Goal: Transaction & Acquisition: Purchase product/service

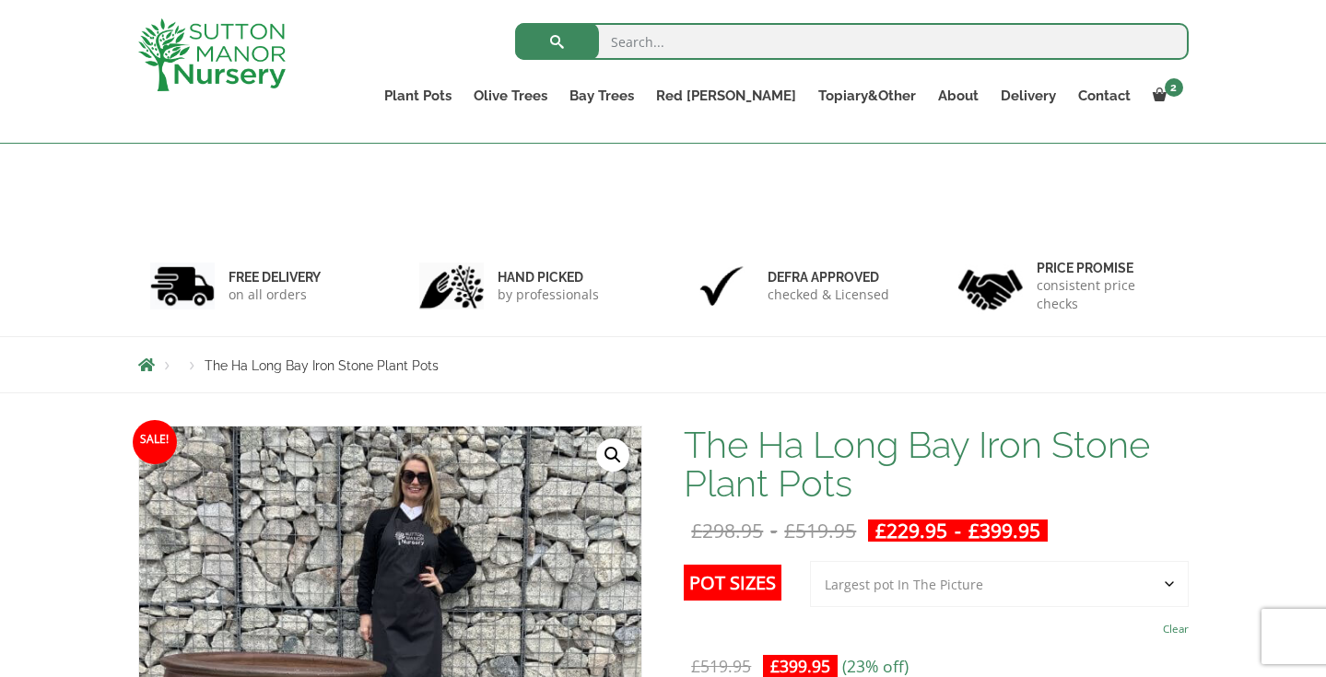
select select "Largest pot In The Picture"
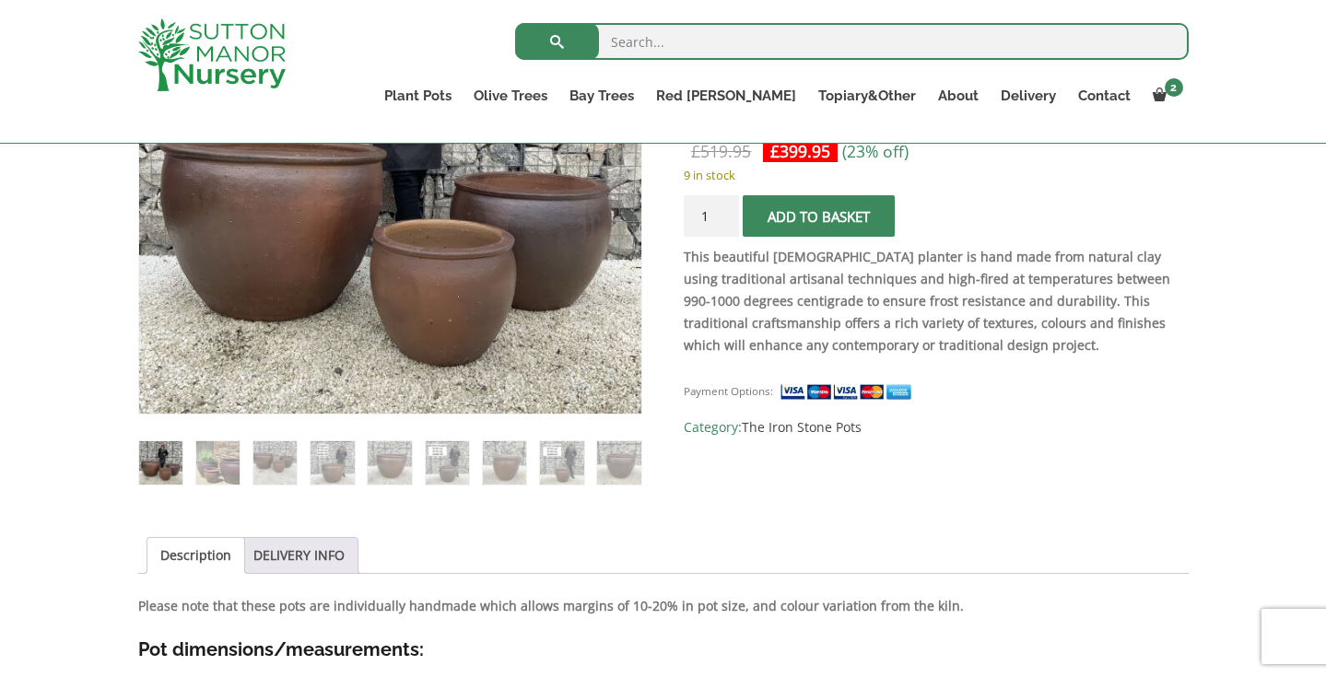
scroll to position [352, 0]
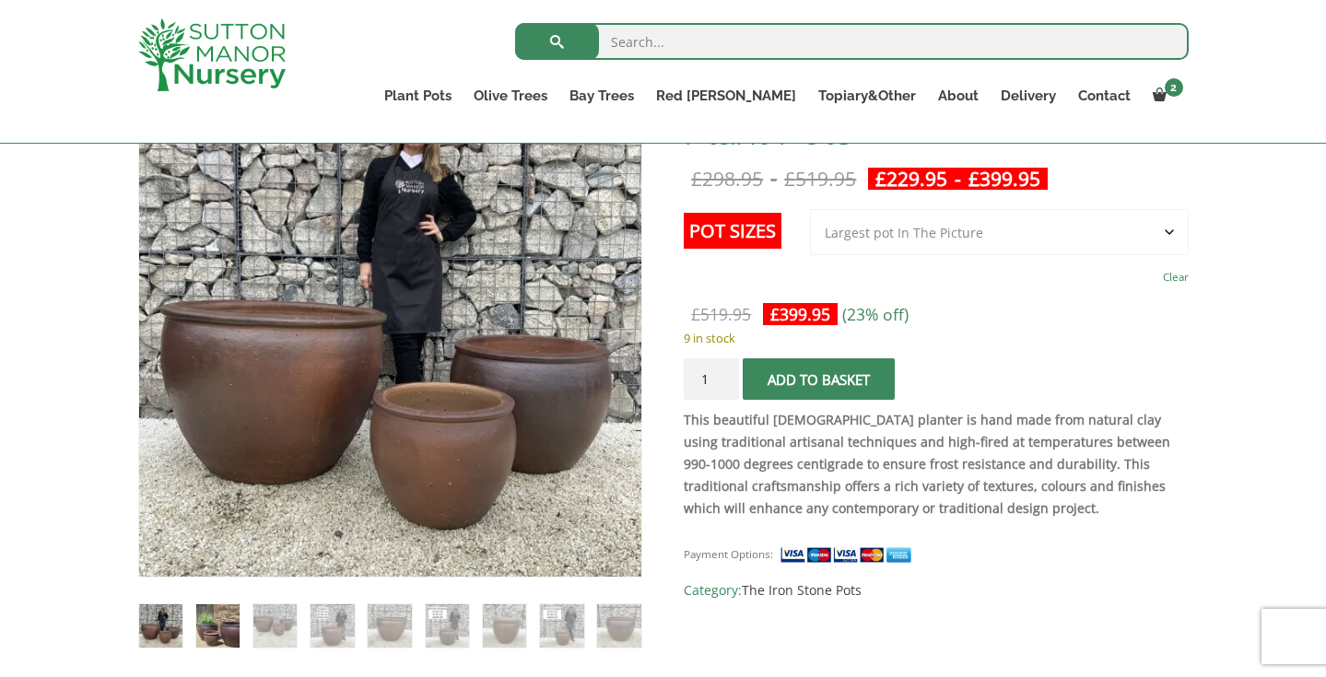
click at [221, 616] on img at bounding box center [217, 626] width 43 height 43
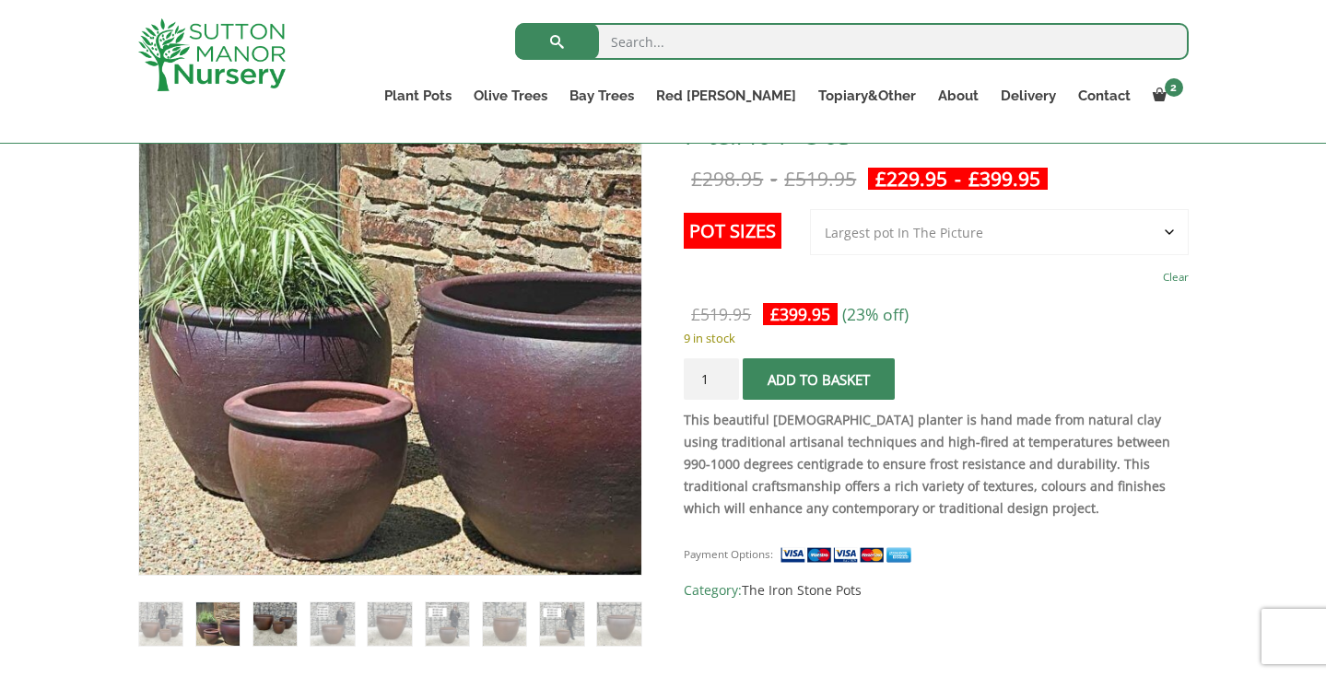
click at [274, 614] on img at bounding box center [274, 624] width 43 height 43
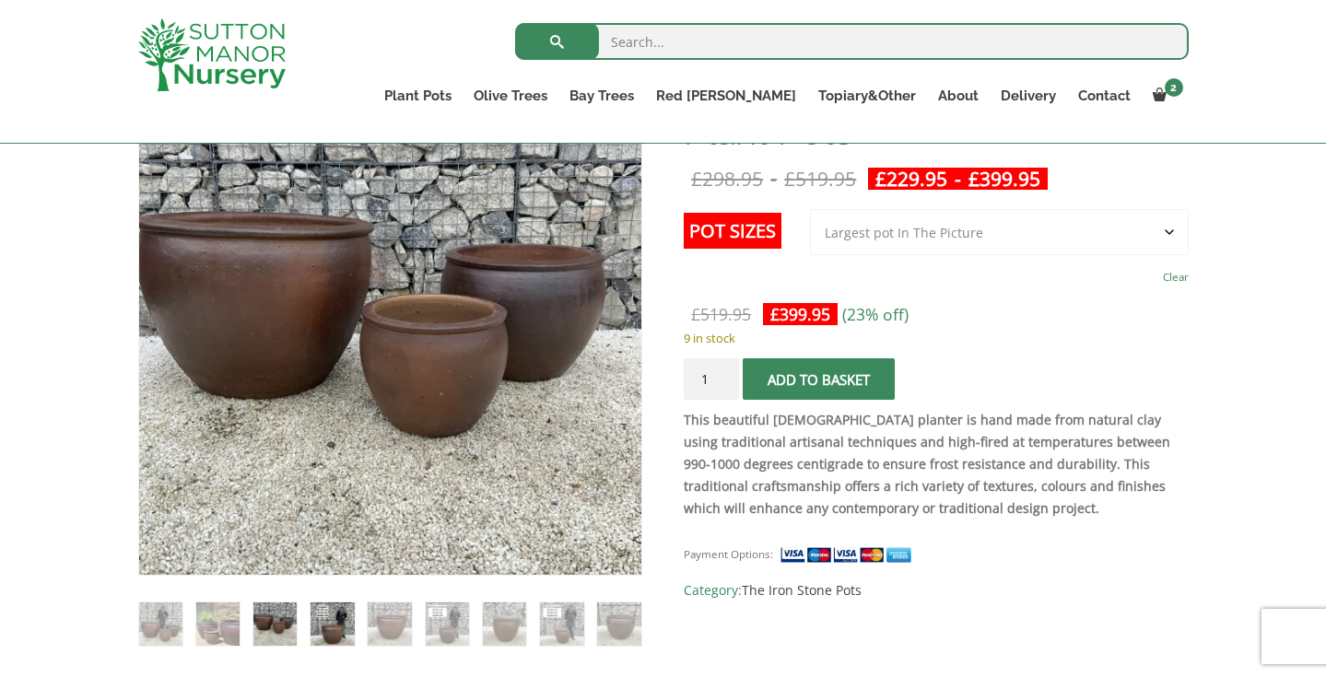
click at [332, 636] on img at bounding box center [332, 624] width 43 height 43
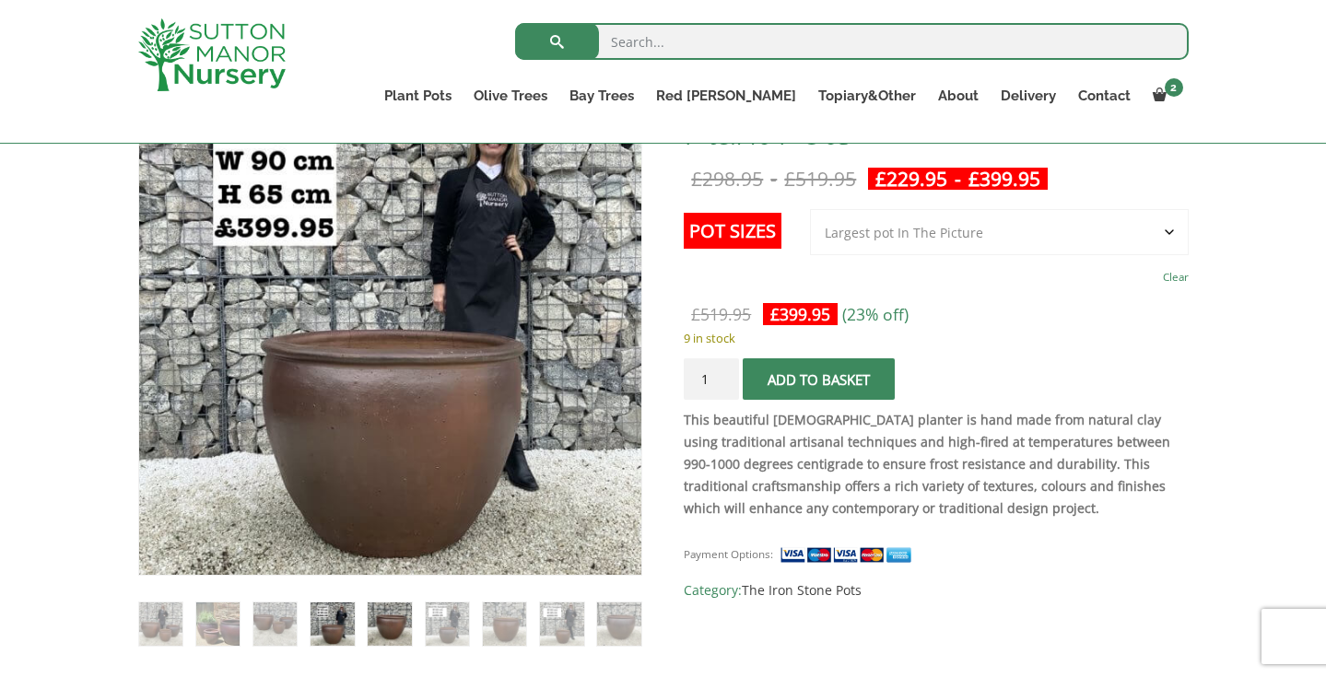
click at [379, 623] on img at bounding box center [389, 624] width 43 height 43
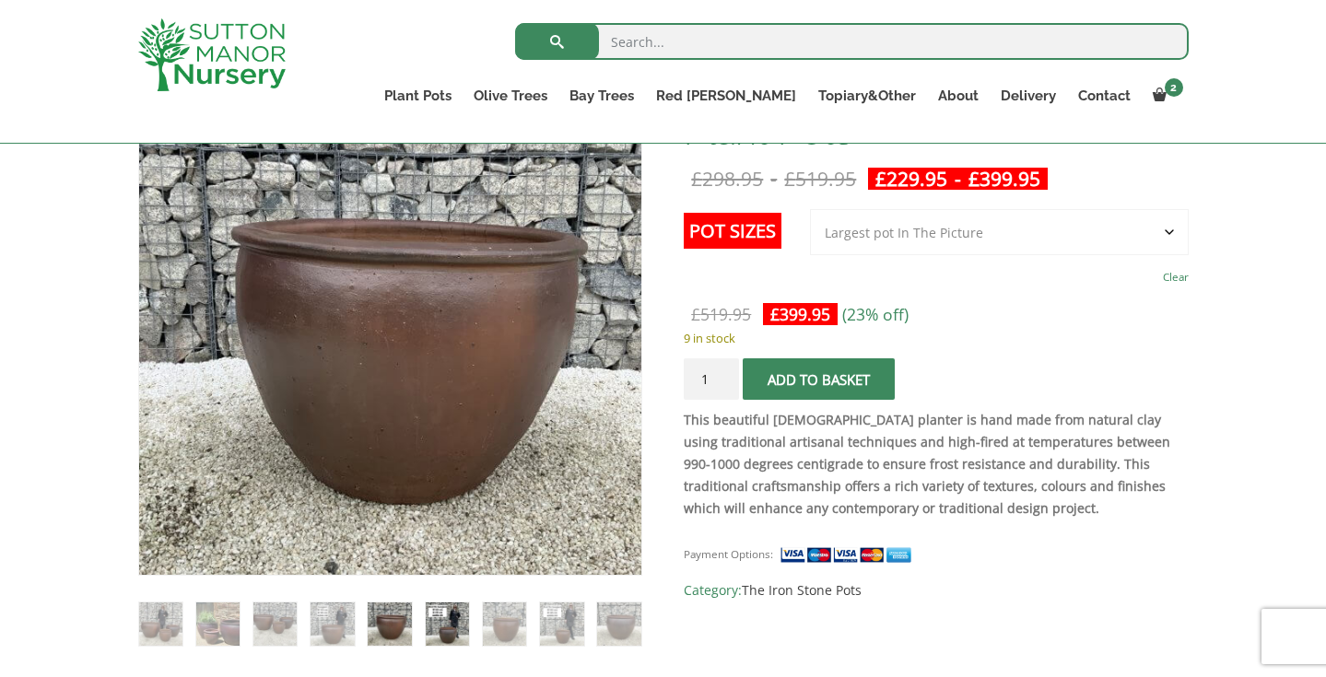
click at [444, 629] on img at bounding box center [447, 624] width 43 height 43
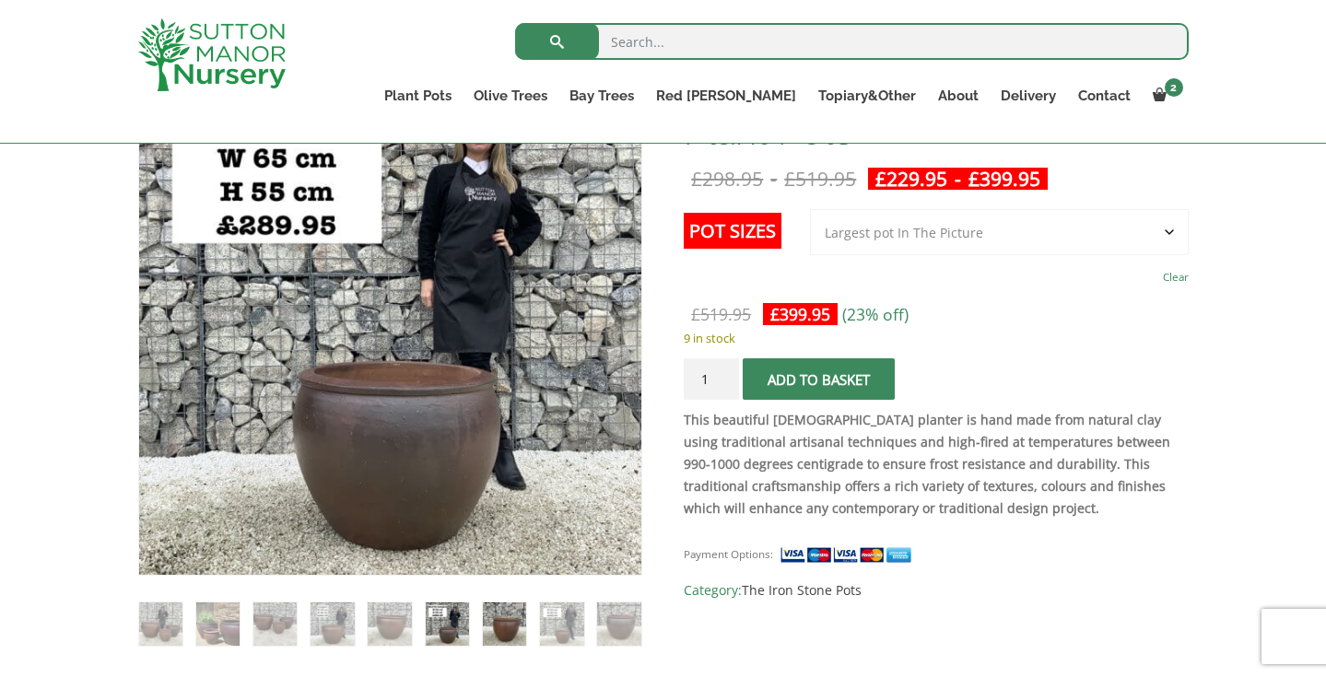
click at [505, 631] on img at bounding box center [504, 624] width 43 height 43
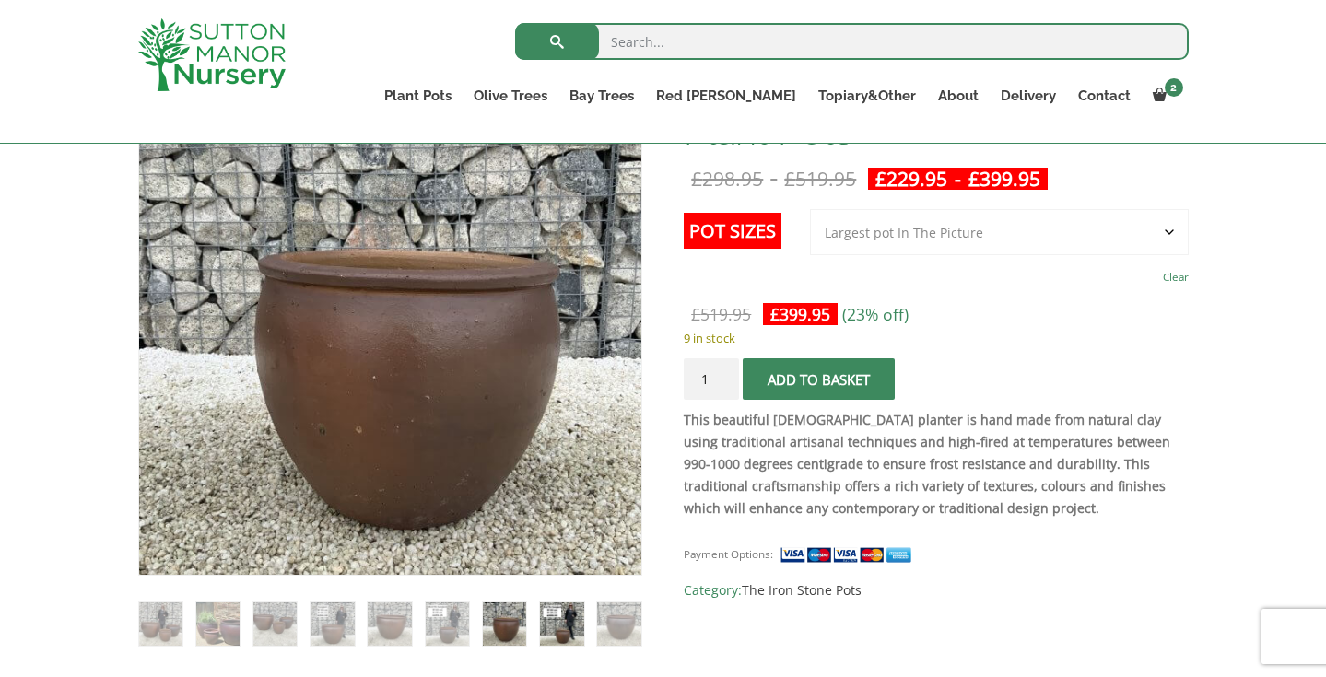
click at [561, 620] on img at bounding box center [561, 624] width 43 height 43
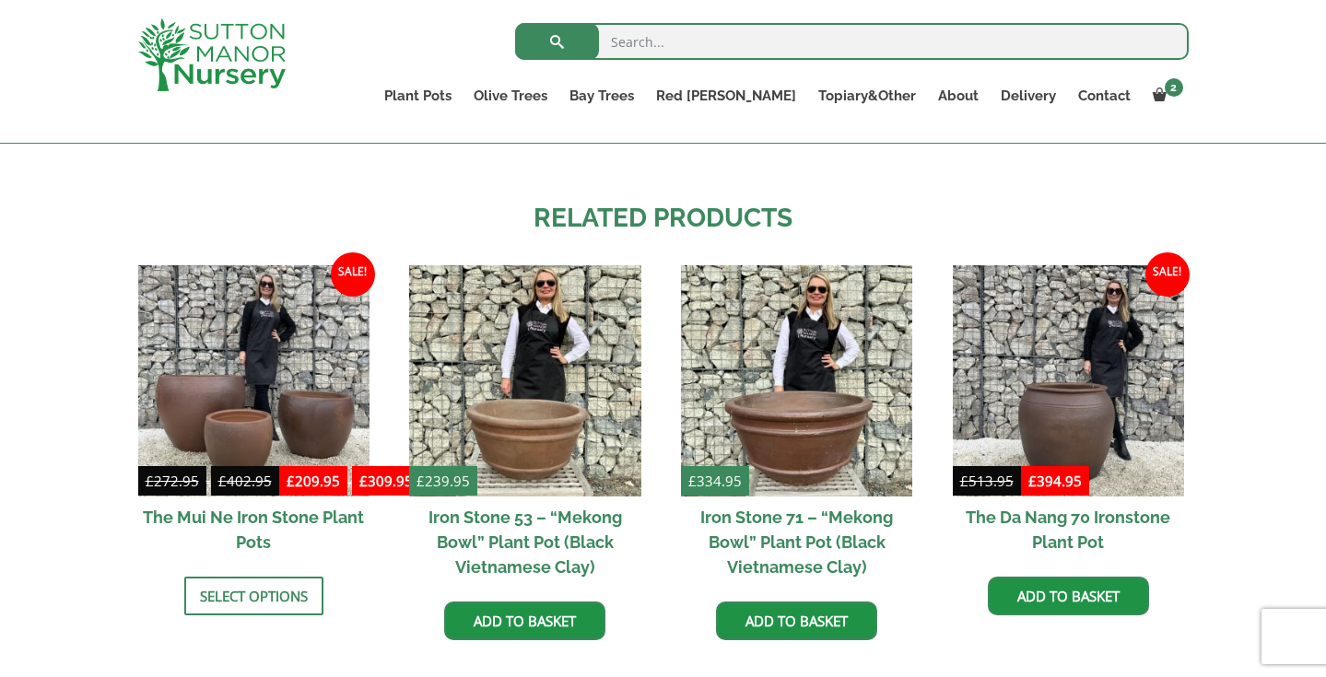
scroll to position [1882, 0]
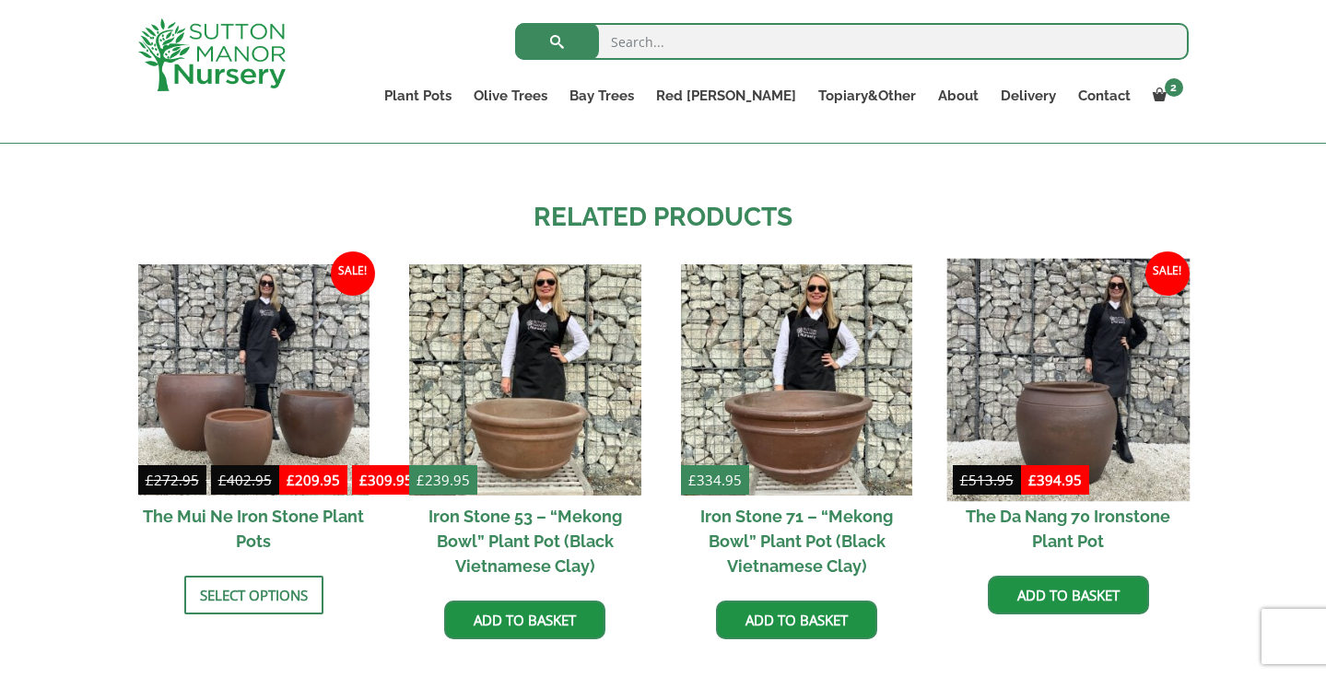
click at [1045, 378] on img at bounding box center [1068, 379] width 243 height 243
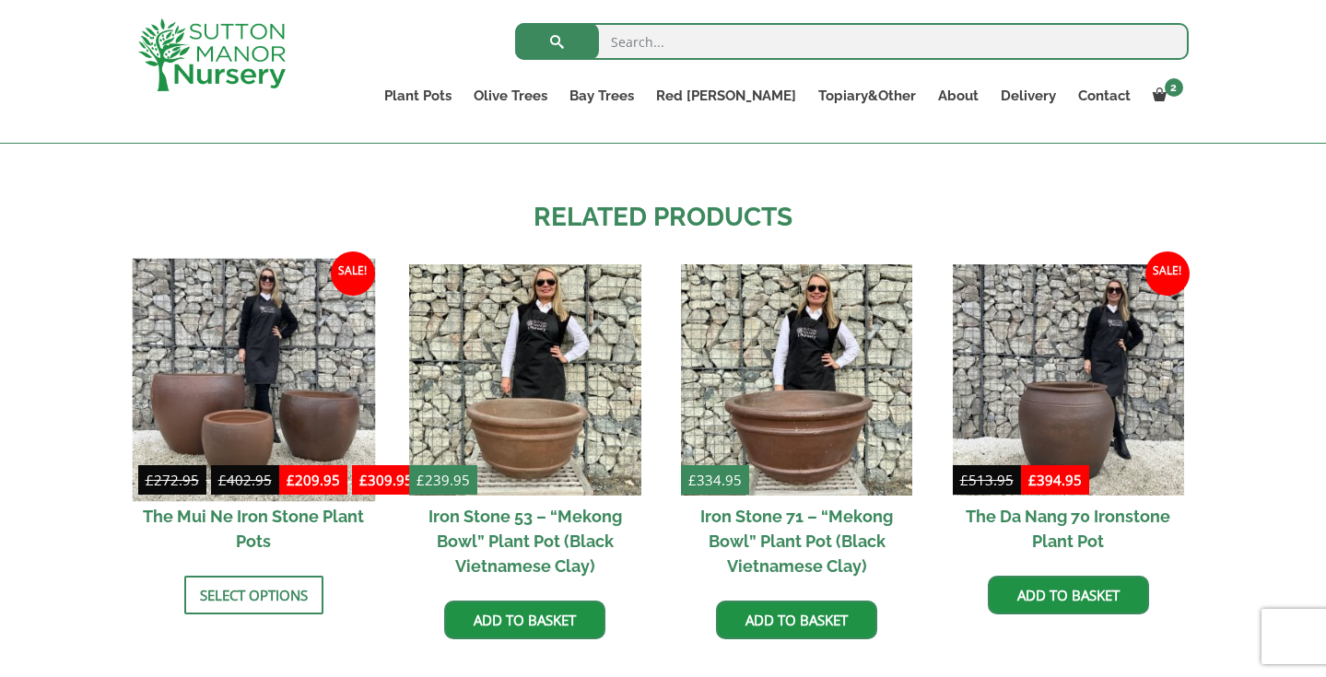
click at [240, 349] on img at bounding box center [253, 379] width 243 height 243
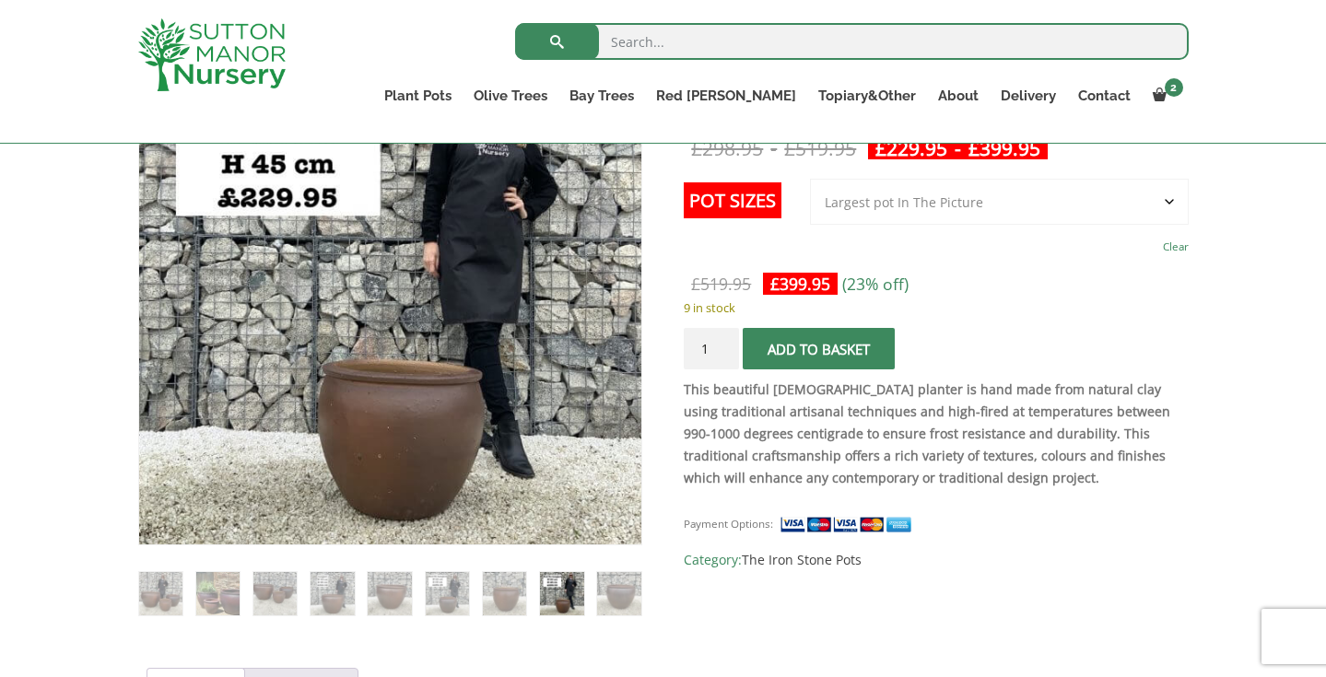
scroll to position [424, 0]
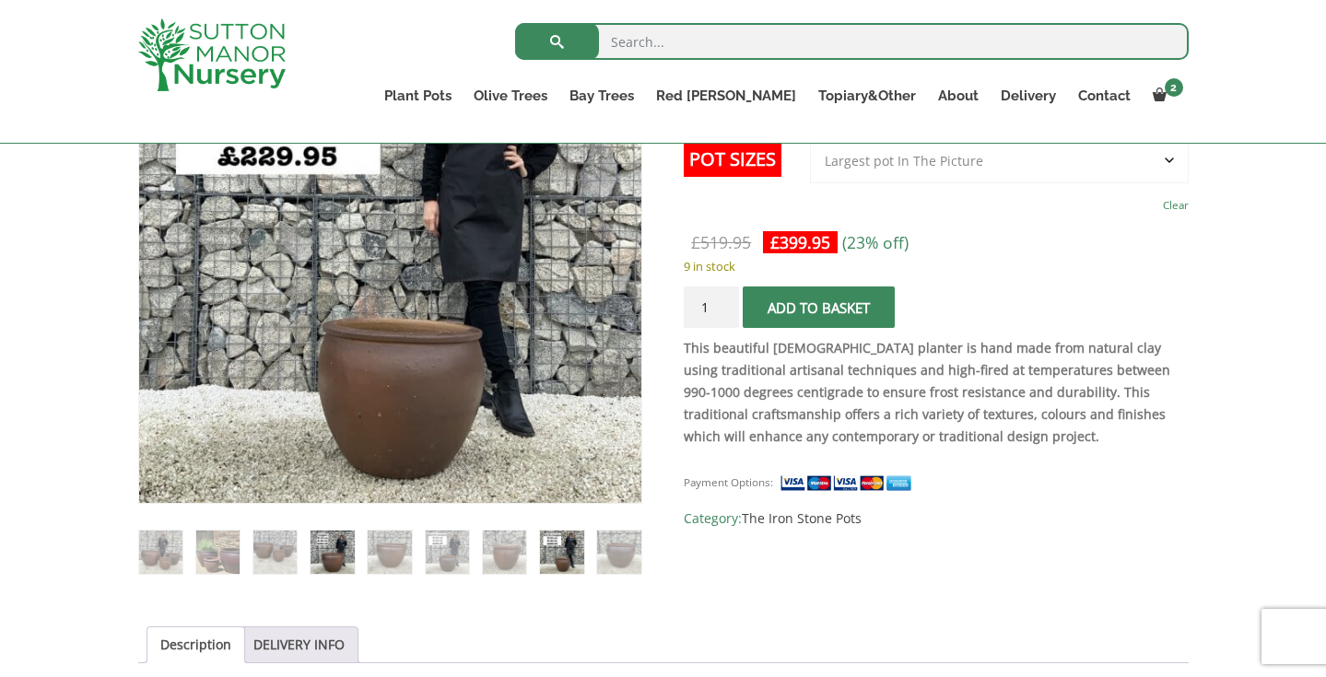
click at [327, 552] on img at bounding box center [332, 552] width 43 height 43
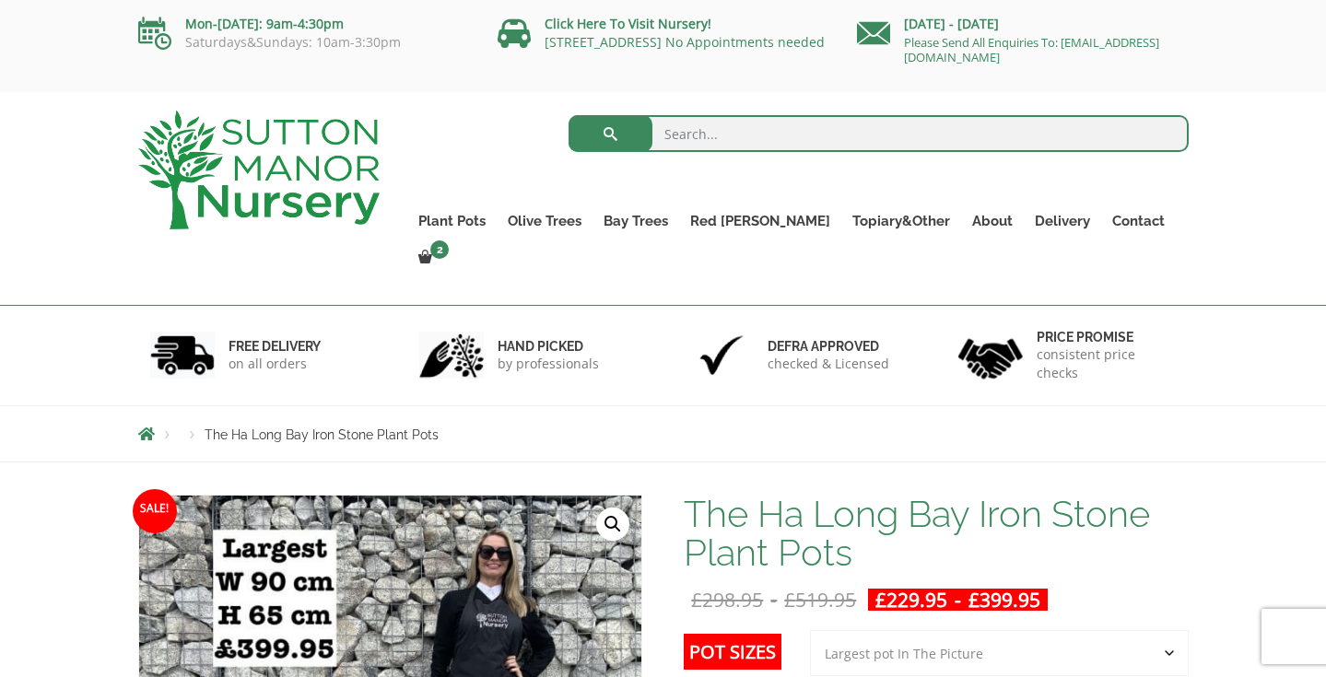
scroll to position [0, 0]
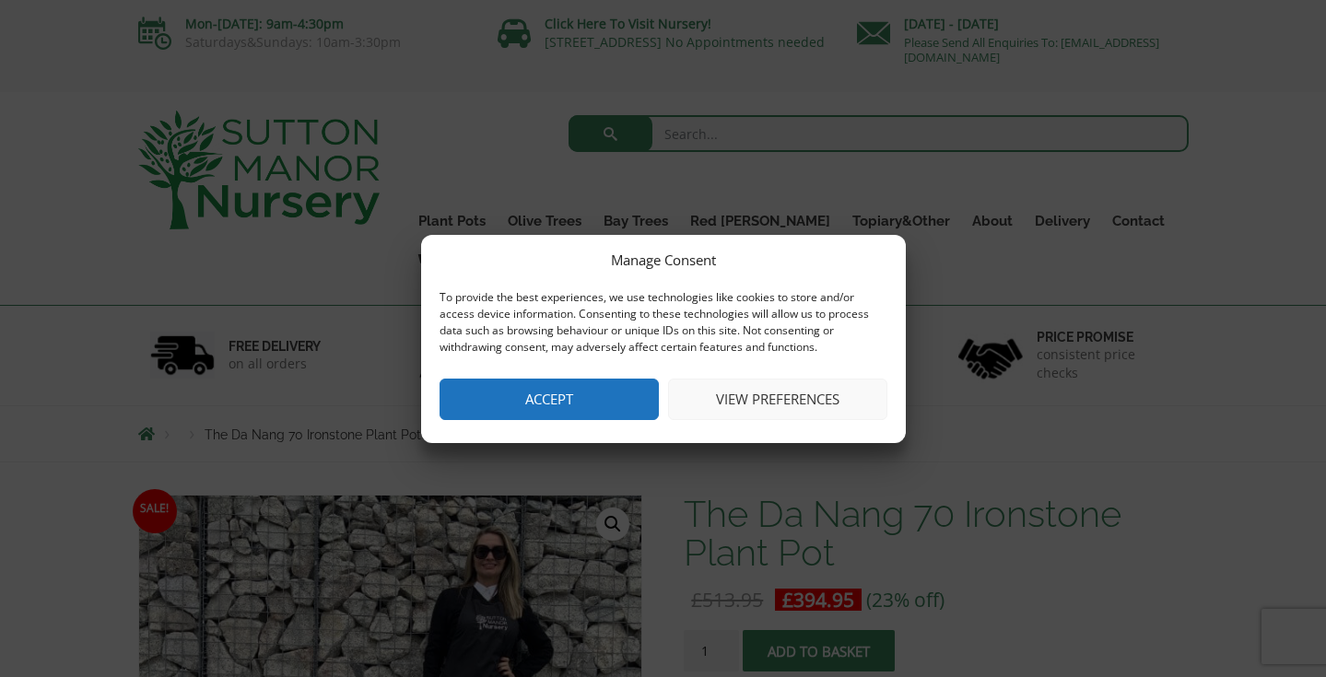
click at [745, 402] on button "View preferences" at bounding box center [777, 399] width 219 height 41
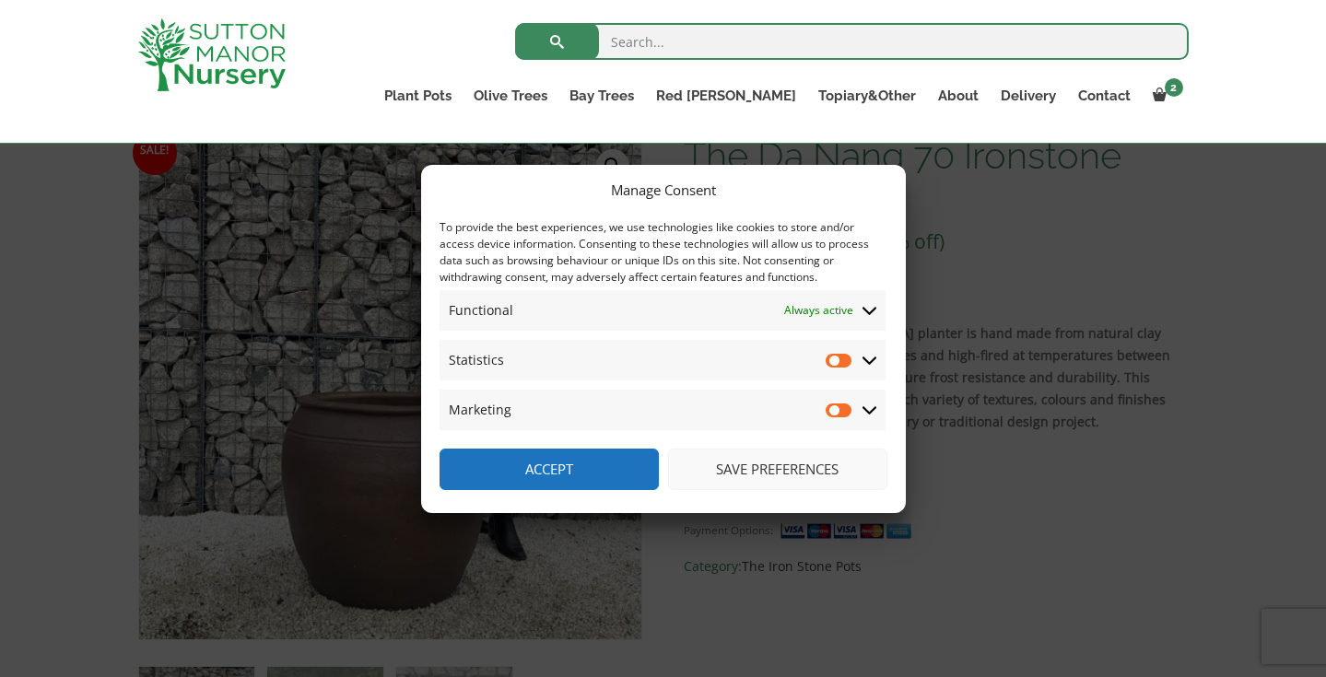
scroll to position [329, 0]
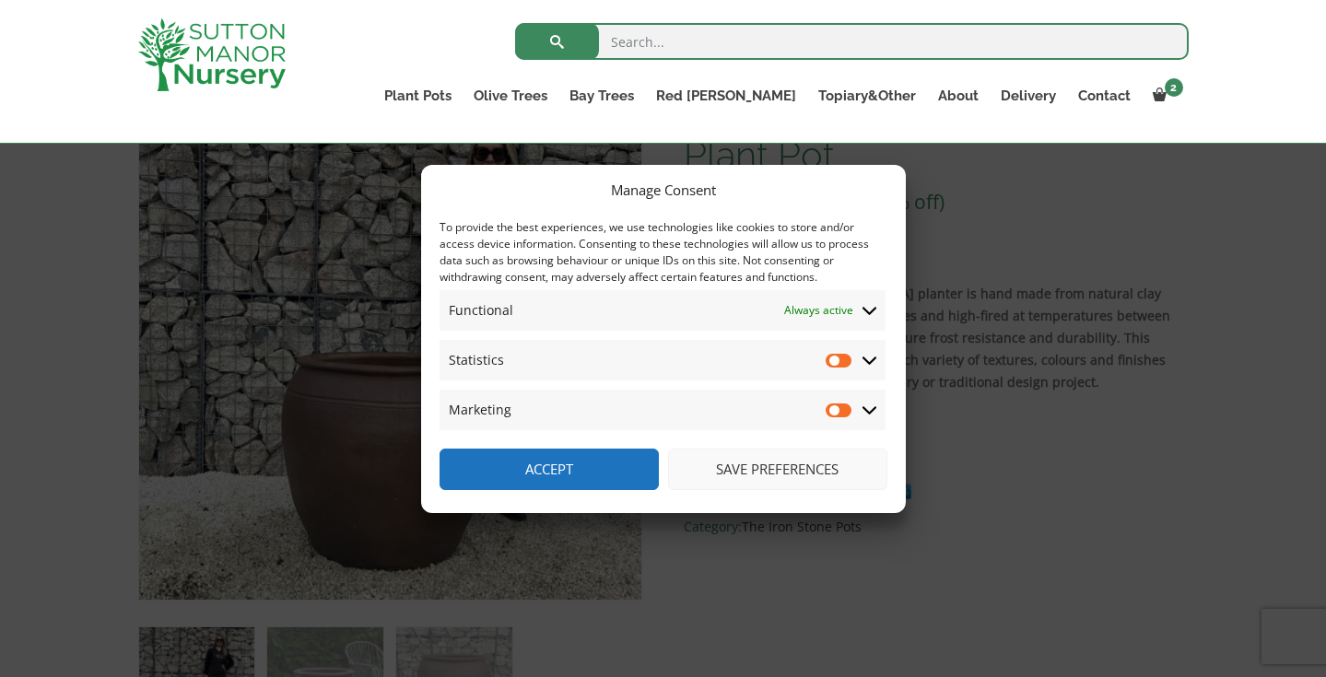
click at [761, 464] on button "Save preferences" at bounding box center [777, 469] width 219 height 41
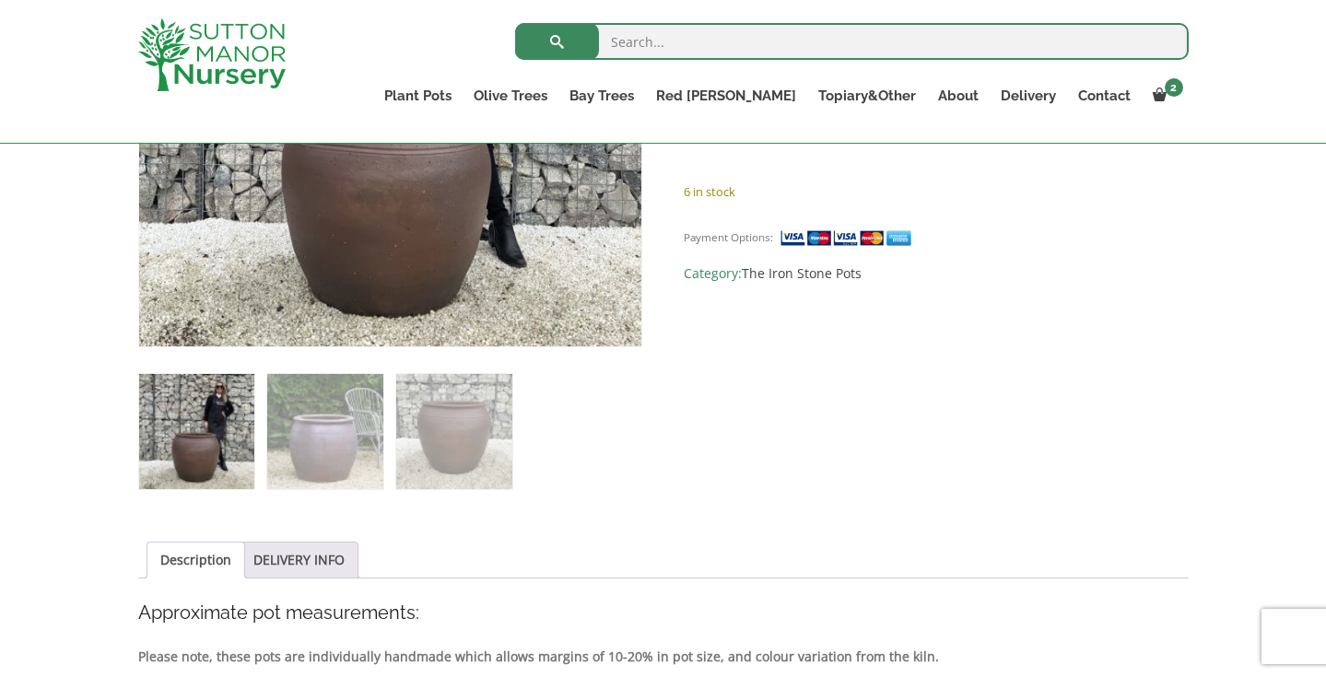
scroll to position [583, 0]
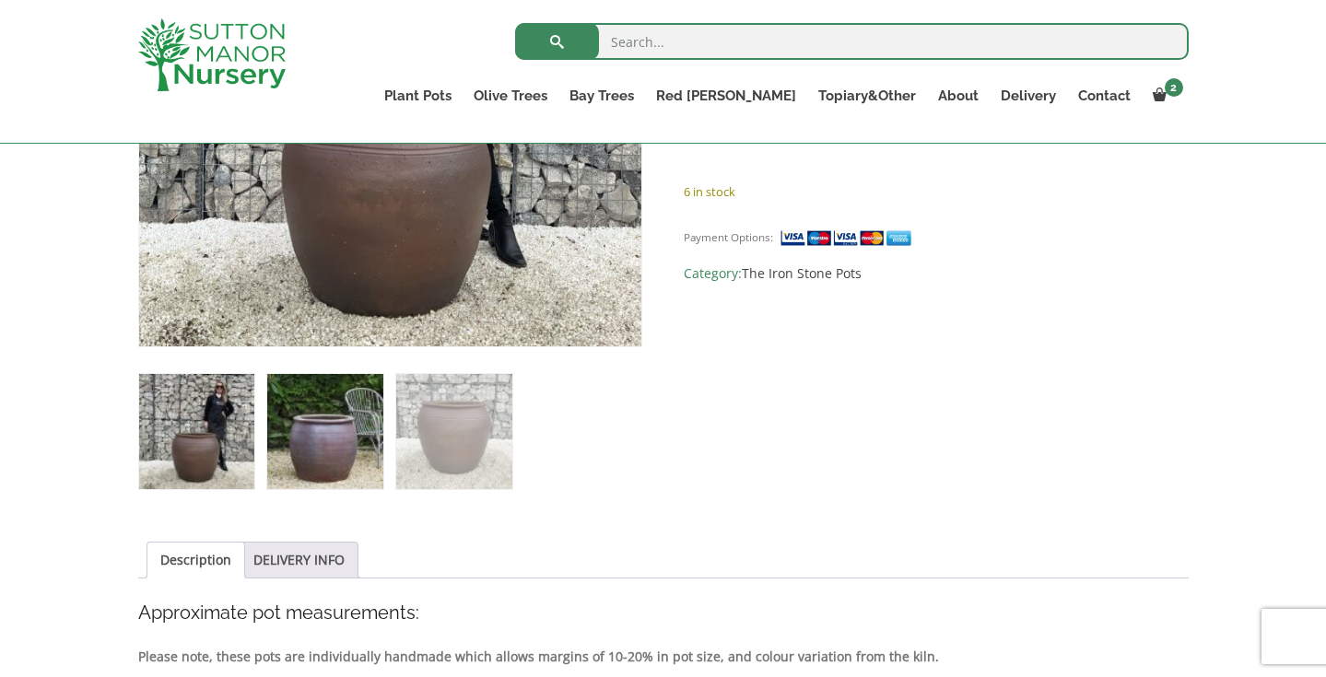
click at [315, 442] on img at bounding box center [324, 431] width 115 height 115
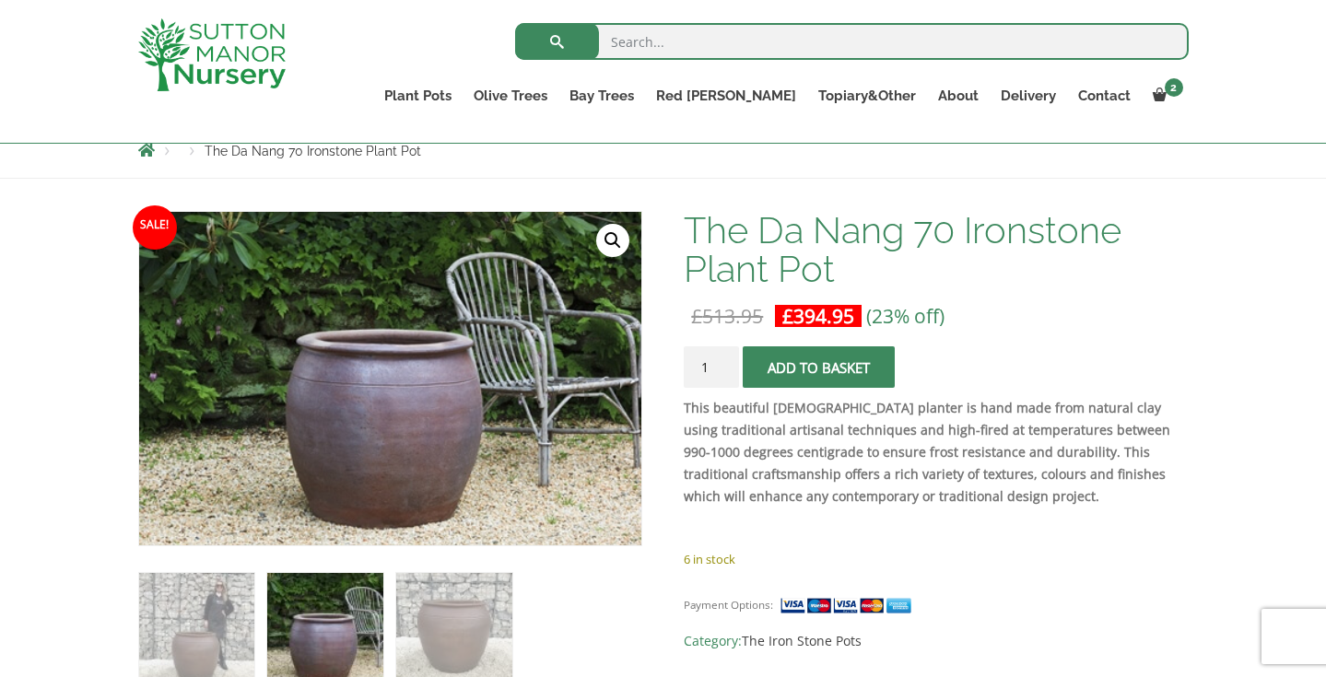
scroll to position [245, 0]
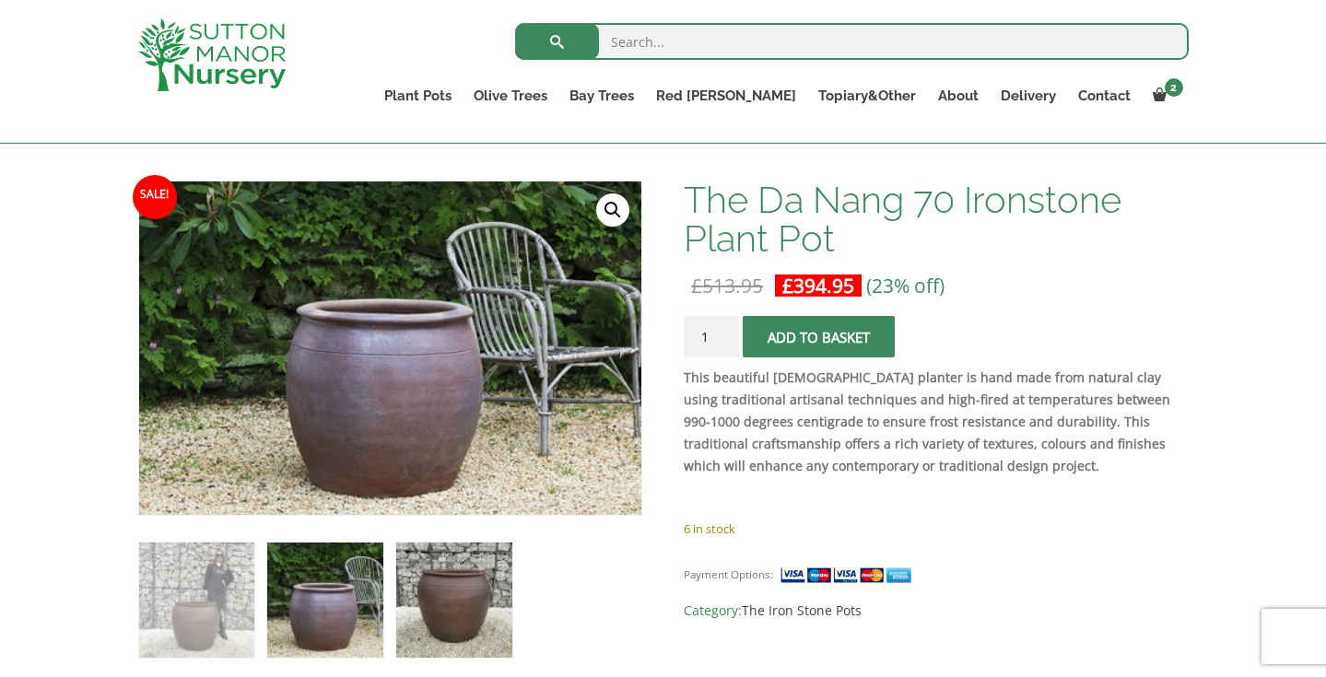
click at [453, 565] on img at bounding box center [453, 600] width 115 height 115
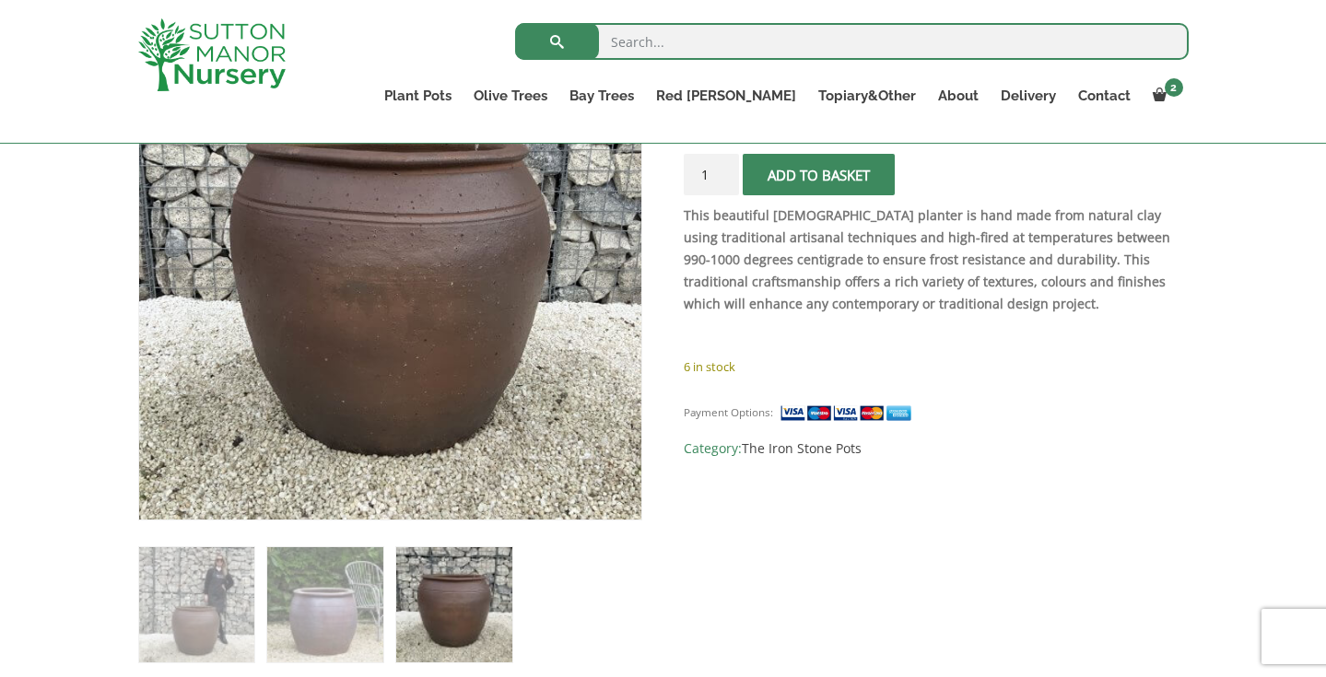
scroll to position [405, 0]
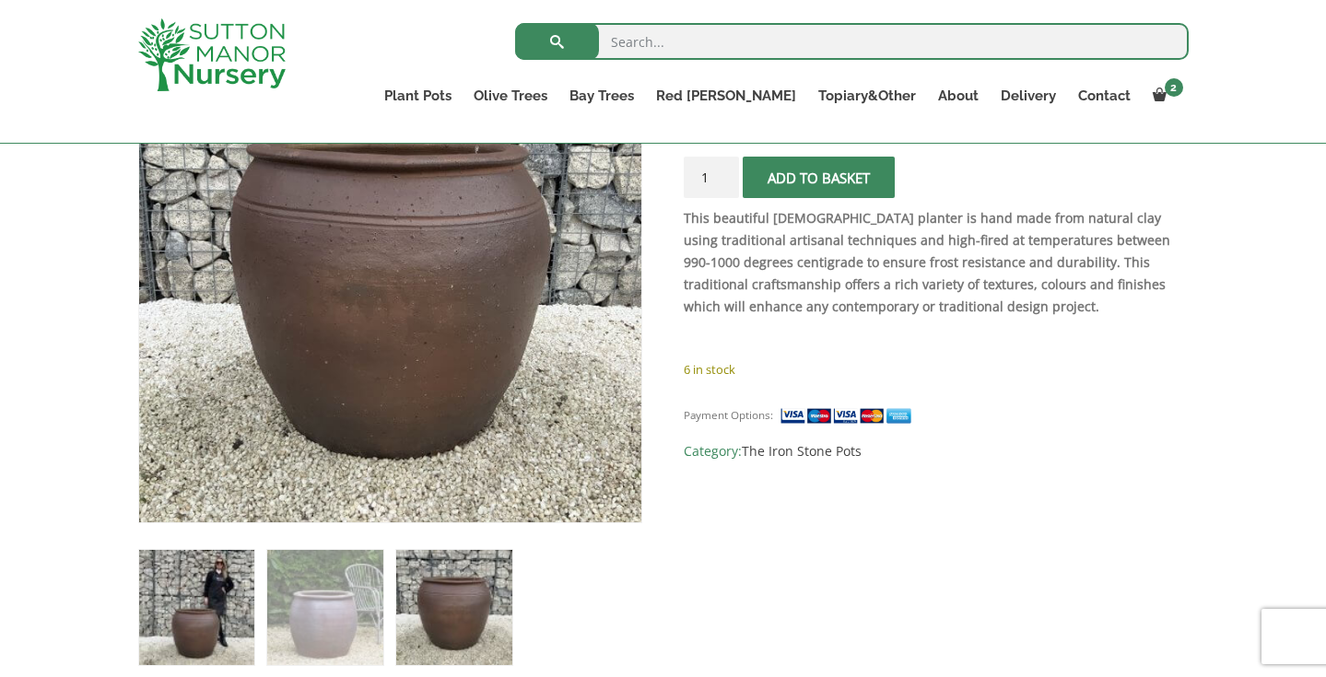
click at [196, 596] on img at bounding box center [196, 607] width 115 height 115
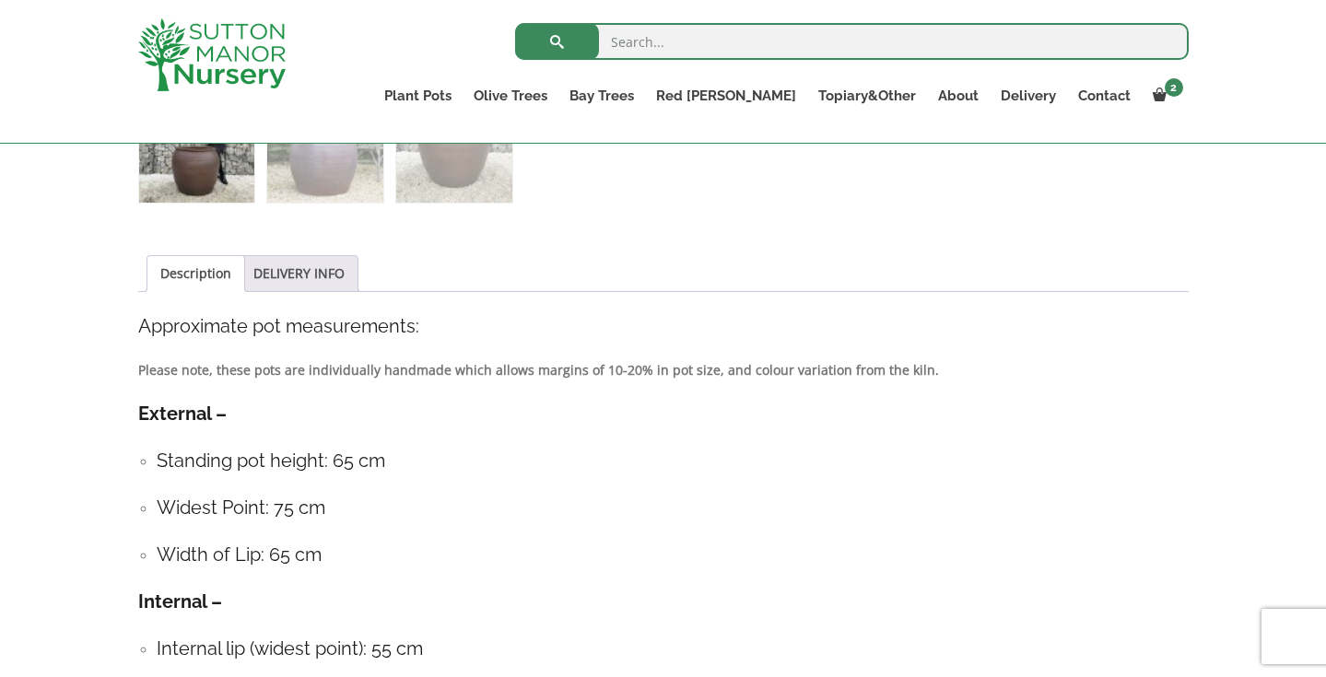
scroll to position [870, 0]
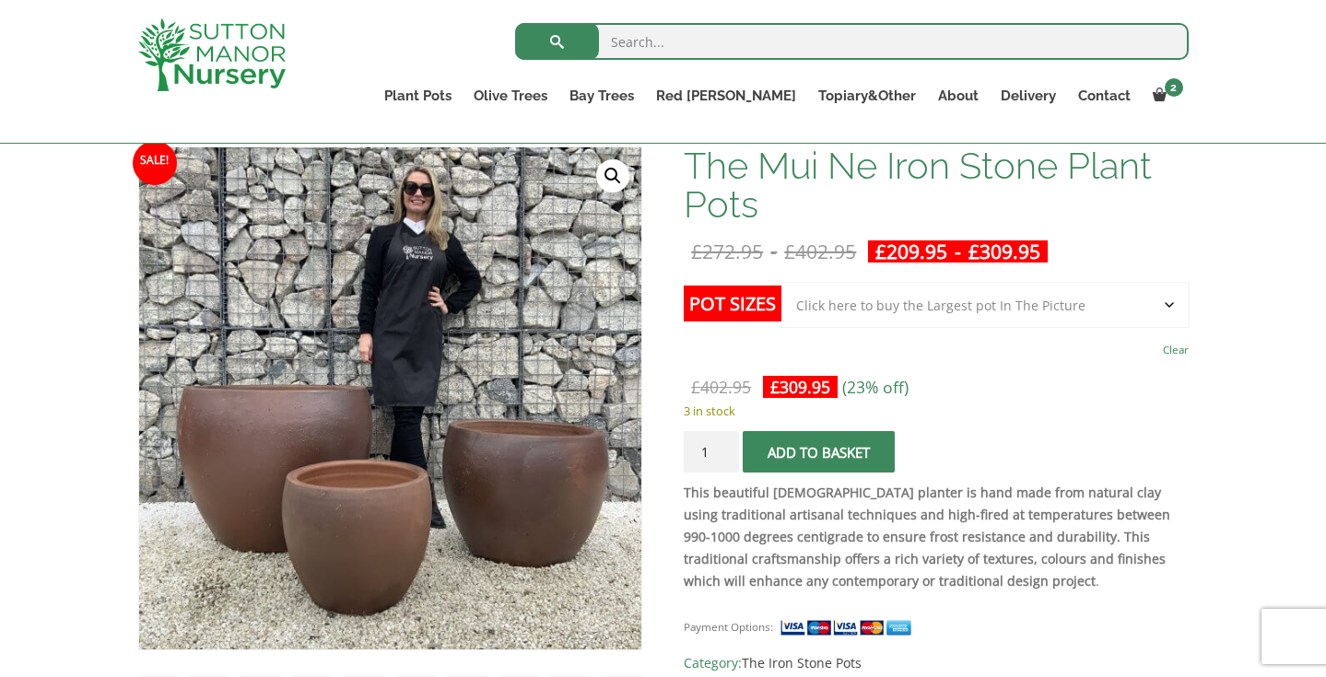
scroll to position [286, 0]
